Goal: Task Accomplishment & Management: Complete application form

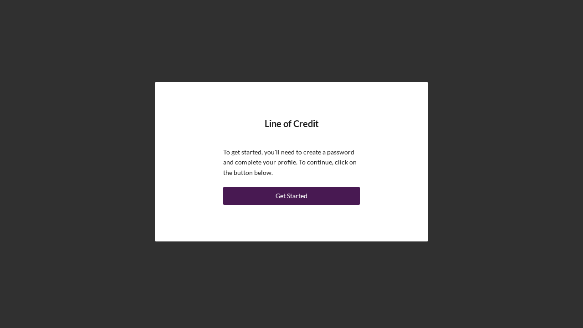
click at [284, 193] on div "Get Started" at bounding box center [292, 196] width 32 height 18
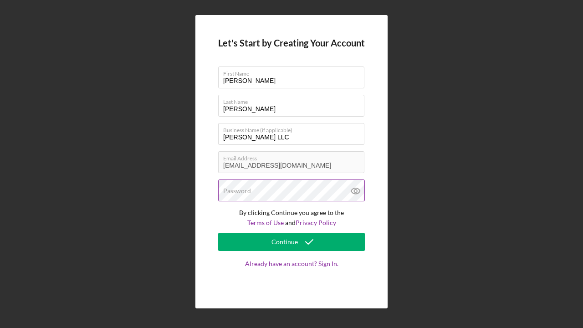
click at [231, 191] on label "Password" at bounding box center [237, 190] width 28 height 7
click at [357, 192] on icon at bounding box center [355, 190] width 23 height 23
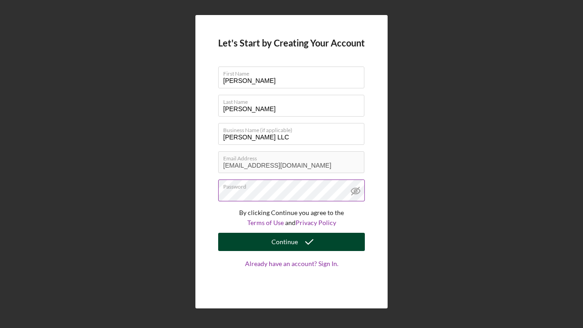
click at [286, 242] on div "Continue" at bounding box center [284, 242] width 26 height 18
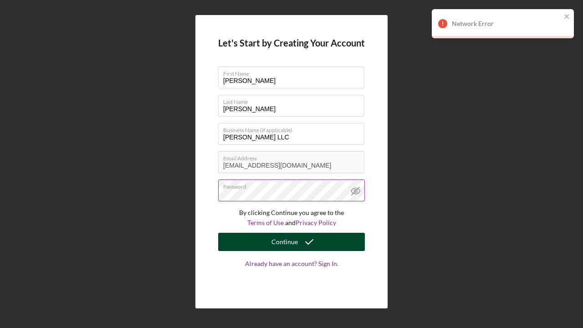
click at [295, 241] on div "Continue" at bounding box center [284, 242] width 26 height 18
